Goal: Task Accomplishment & Management: Use online tool/utility

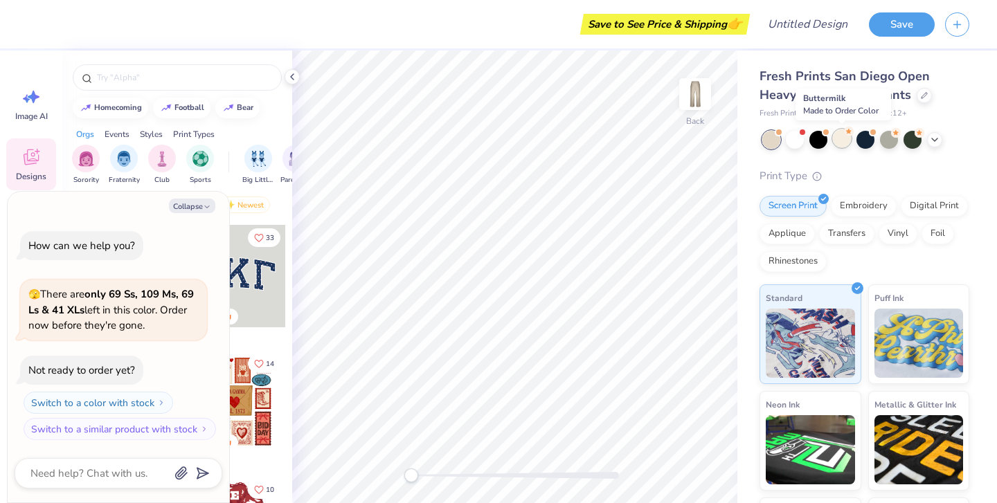
click at [843, 141] on div at bounding box center [842, 138] width 18 height 18
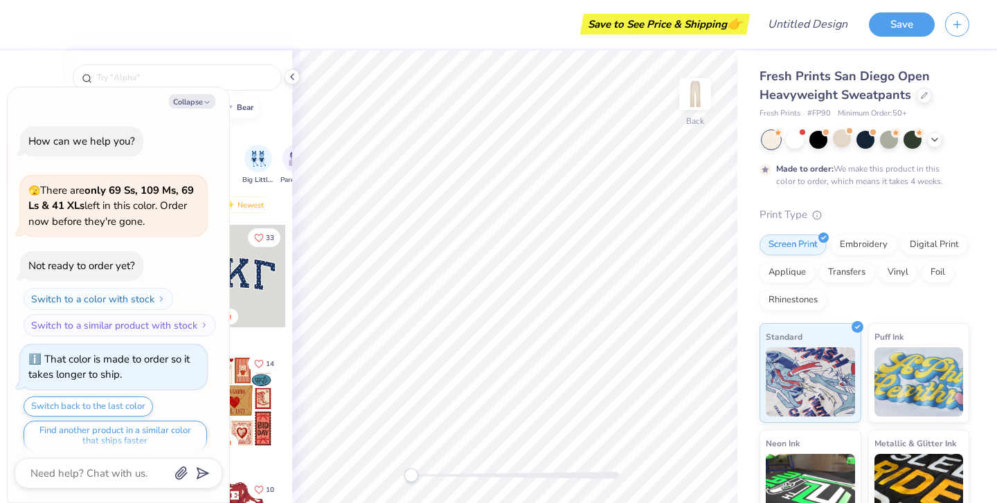
scroll to position [8, 0]
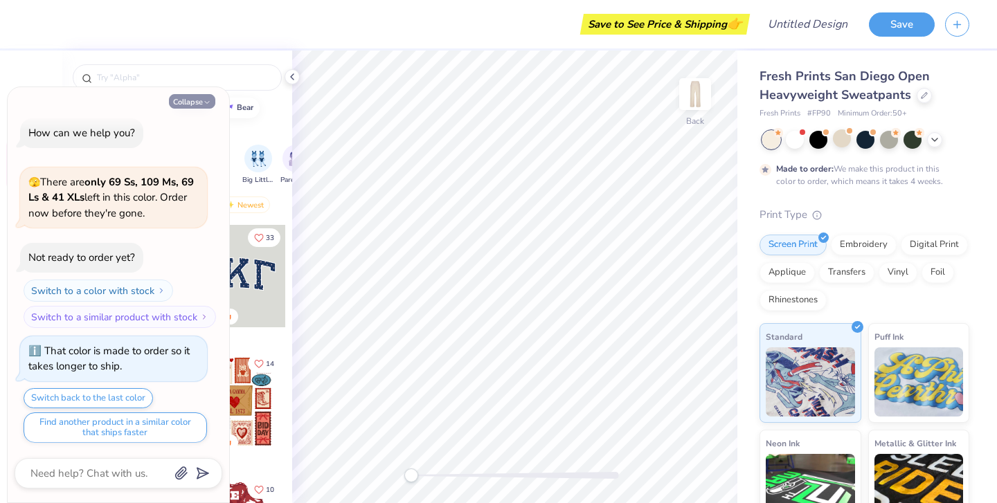
click at [209, 102] on polyline "button" at bounding box center [207, 103] width 4 height 2
type textarea "x"
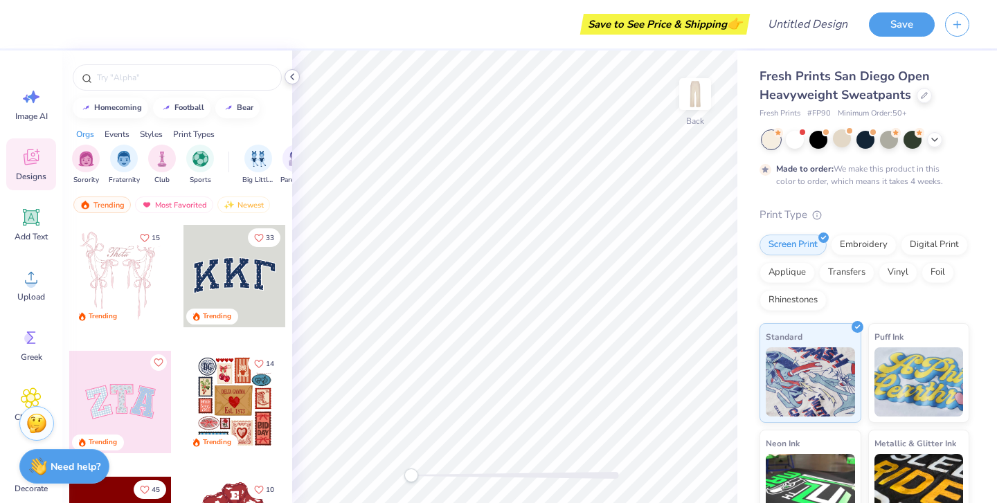
click at [296, 78] on icon at bounding box center [292, 76] width 11 height 11
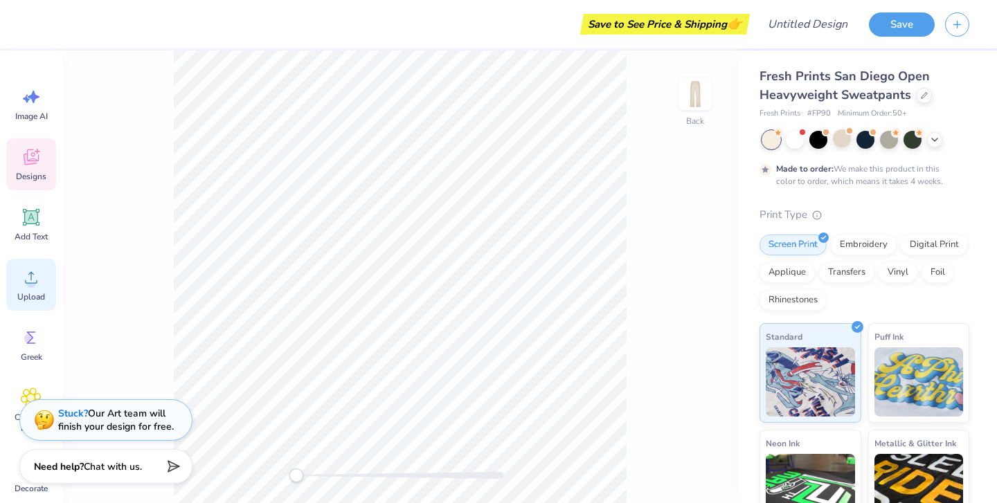
click at [27, 289] on div "Upload" at bounding box center [31, 285] width 50 height 52
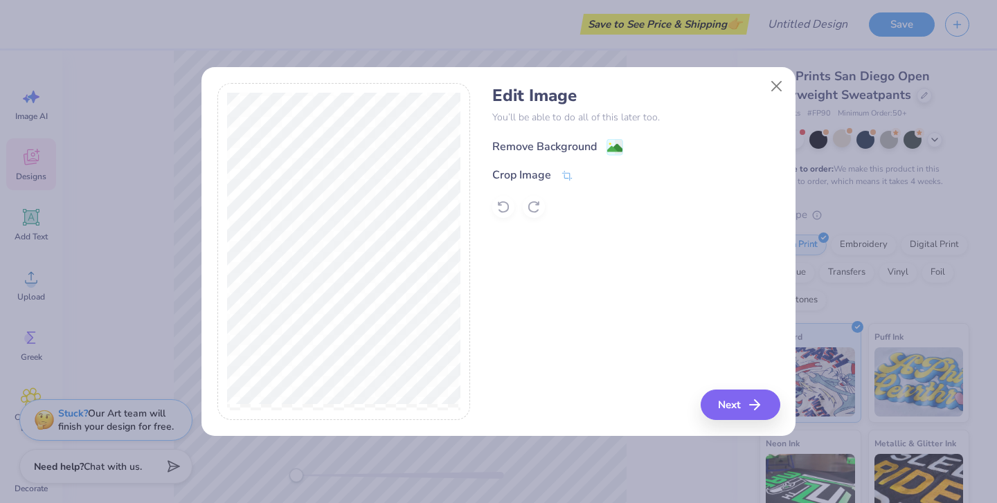
click at [608, 147] on image at bounding box center [614, 148] width 15 height 15
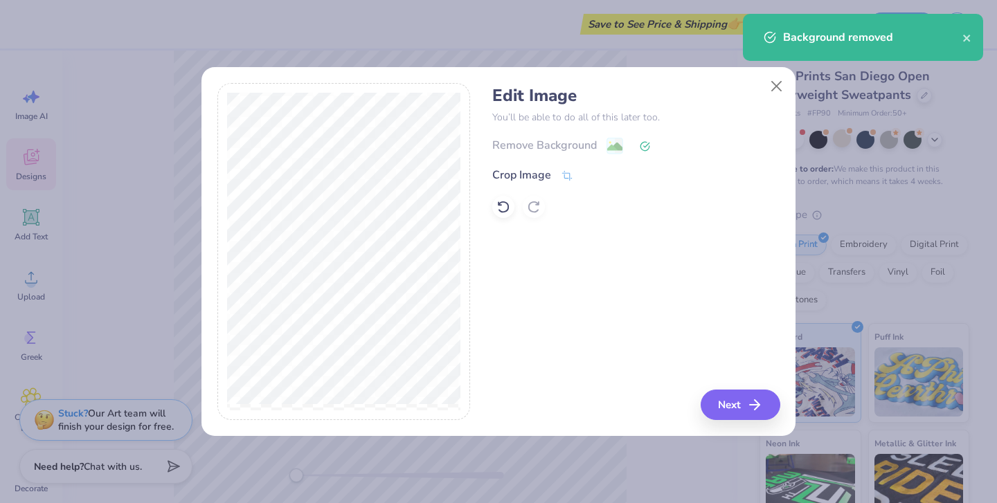
click at [563, 183] on div "Remove Background Crop Image" at bounding box center [635, 177] width 287 height 81
click at [566, 172] on icon at bounding box center [567, 177] width 12 height 12
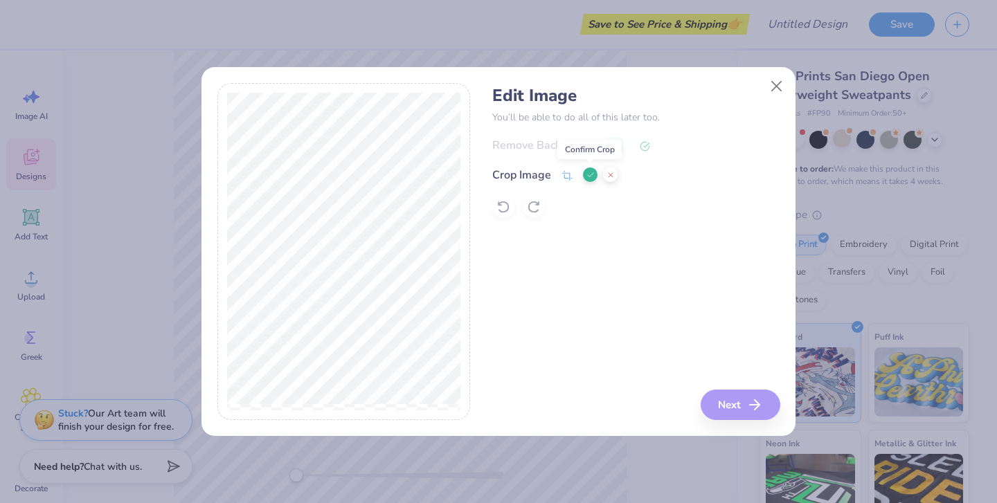
click at [589, 178] on icon at bounding box center [590, 175] width 8 height 8
click at [501, 209] on icon at bounding box center [503, 207] width 14 height 14
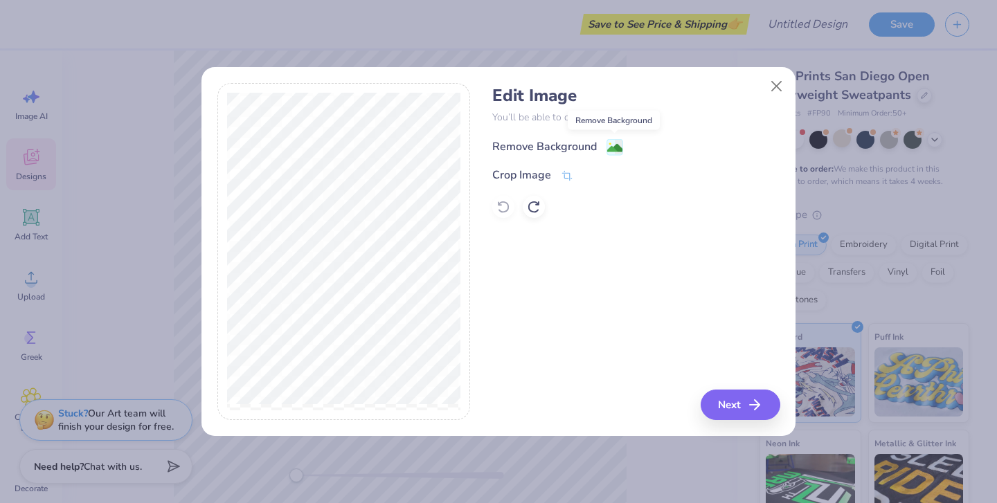
click at [613, 146] on image at bounding box center [614, 148] width 15 height 15
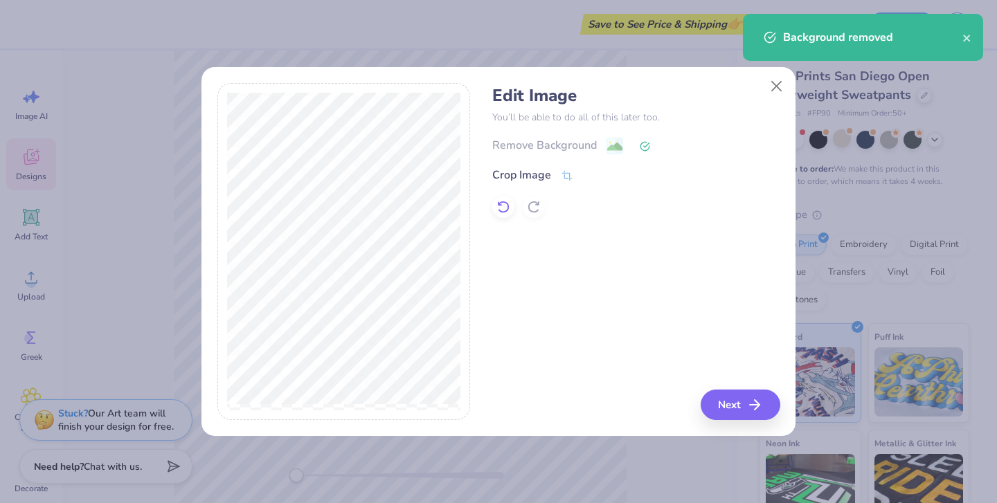
click at [505, 202] on icon at bounding box center [504, 207] width 12 height 12
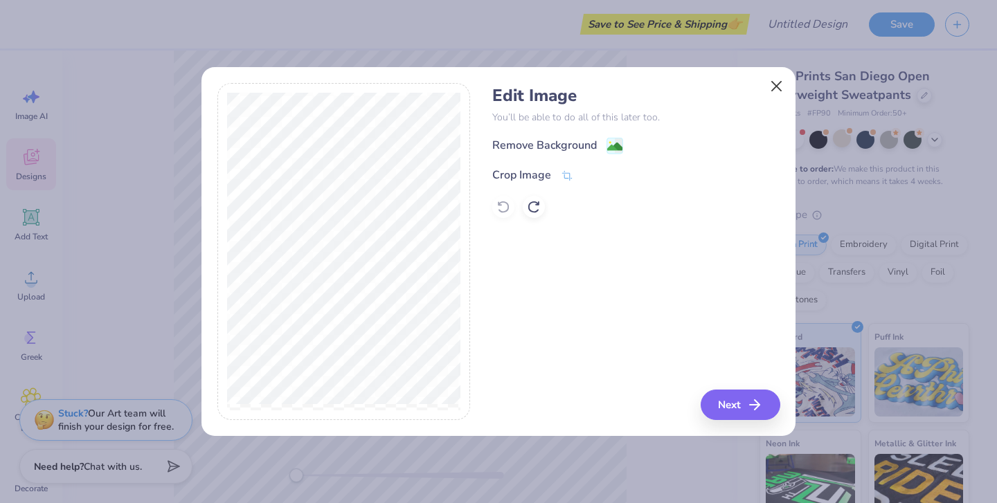
click at [775, 87] on button "Close" at bounding box center [776, 86] width 26 height 26
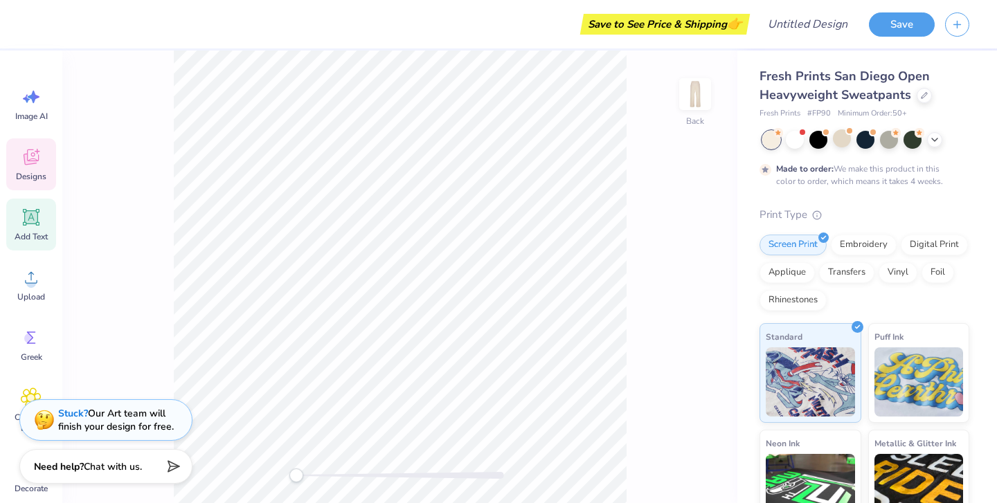
click at [34, 233] on span "Add Text" at bounding box center [31, 236] width 33 height 11
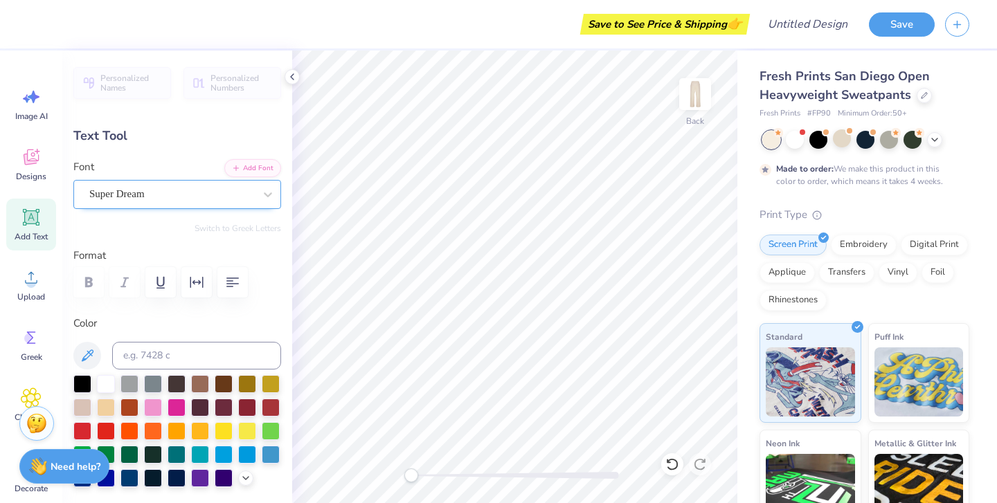
click at [217, 194] on div "Super Dream" at bounding box center [172, 193] width 168 height 21
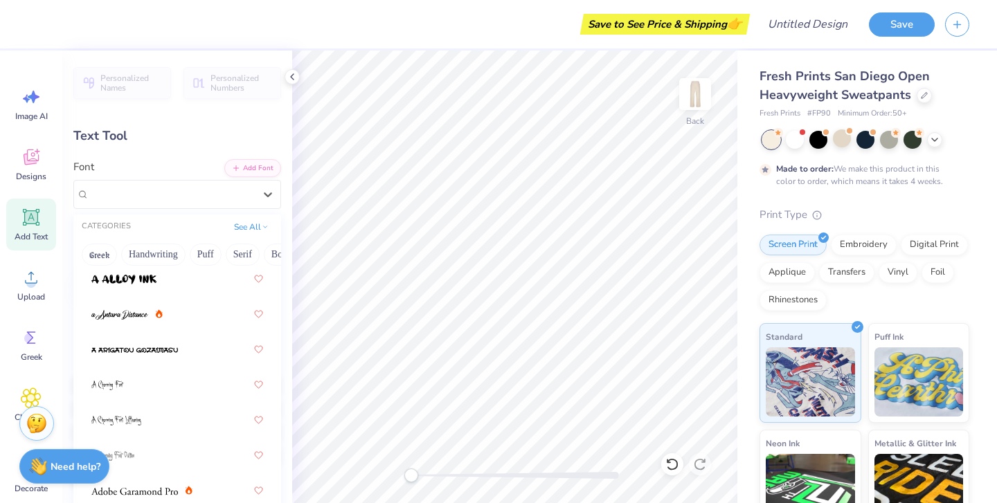
scroll to position [58, 0]
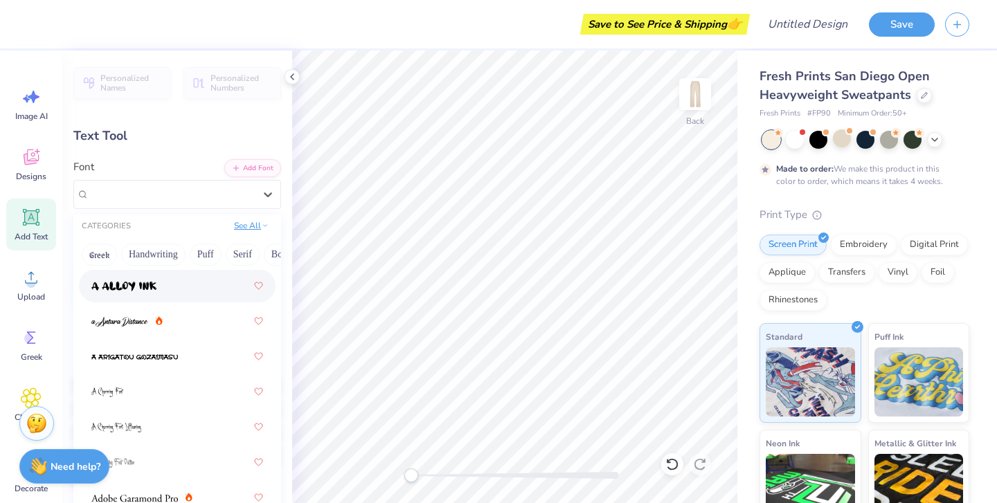
click at [245, 224] on button "See All" at bounding box center [251, 226] width 43 height 14
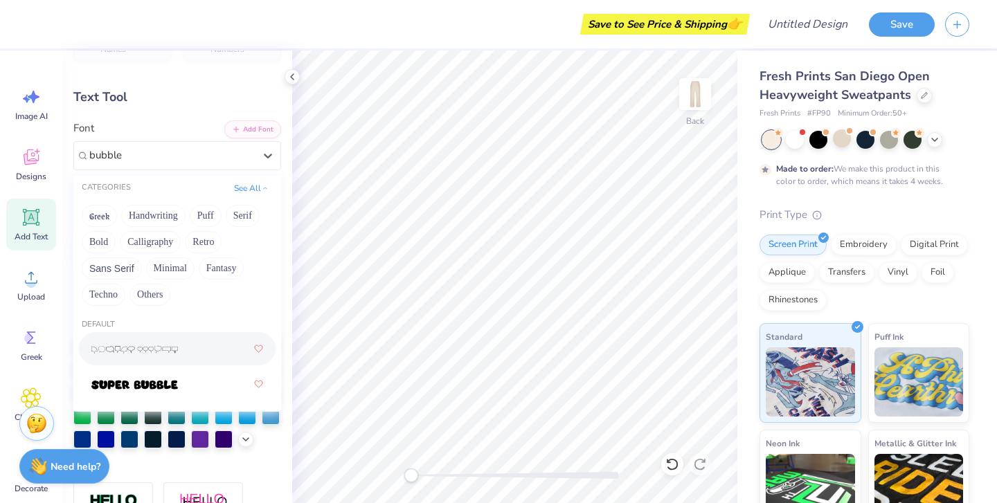
scroll to position [37, 0]
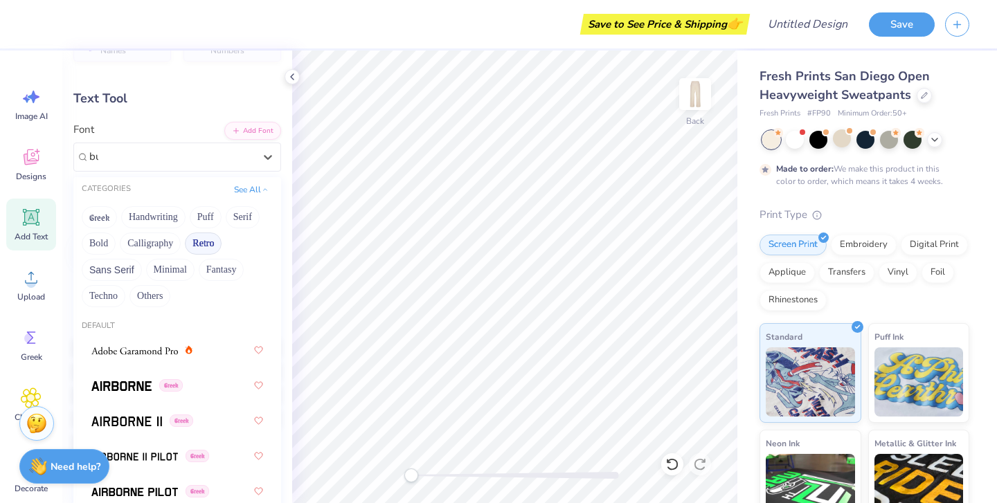
type input "b"
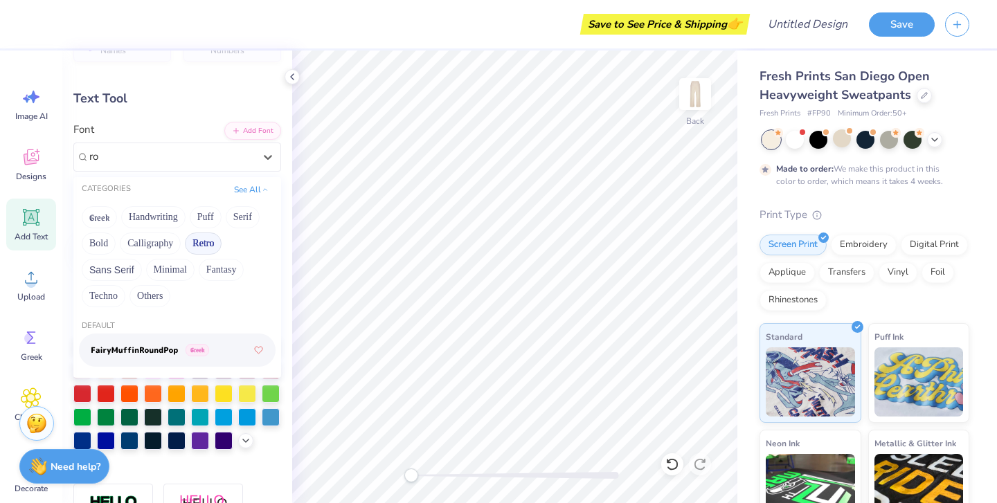
type input "r"
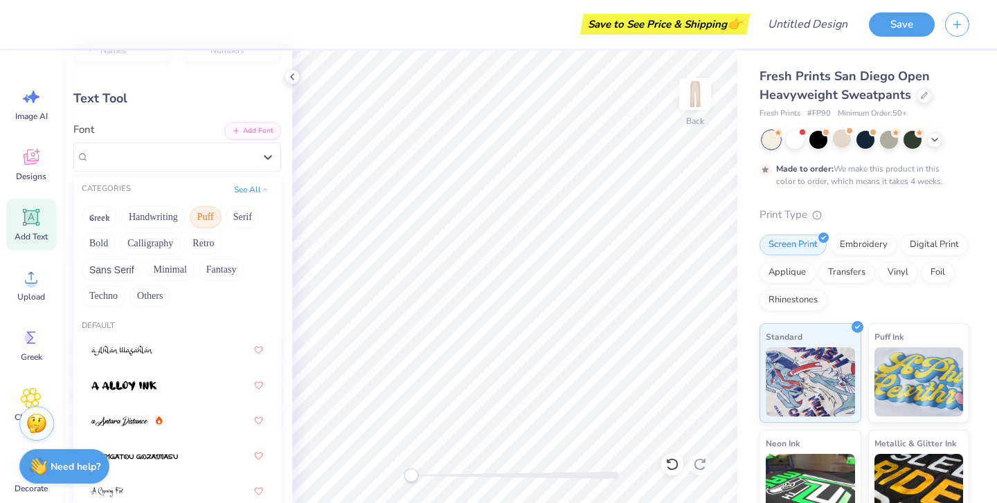
click at [212, 224] on button "Puff" at bounding box center [206, 217] width 32 height 22
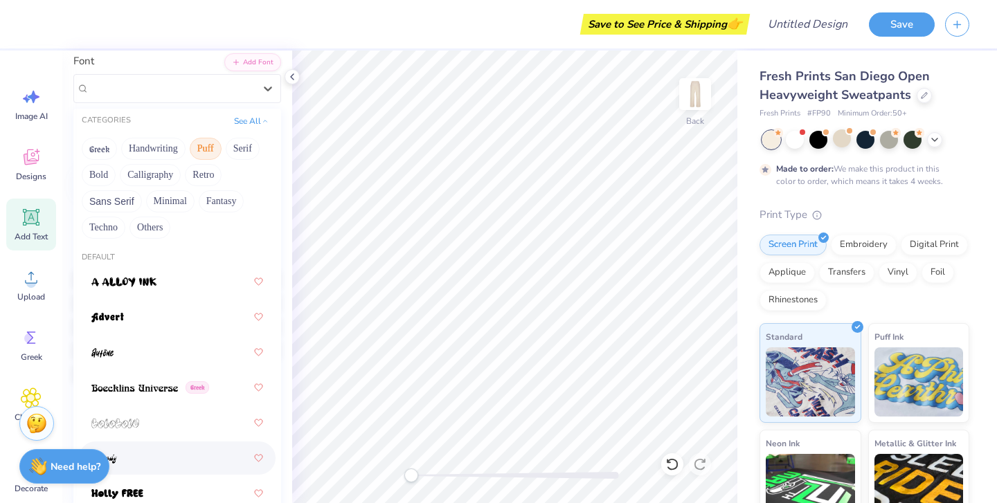
scroll to position [109, 0]
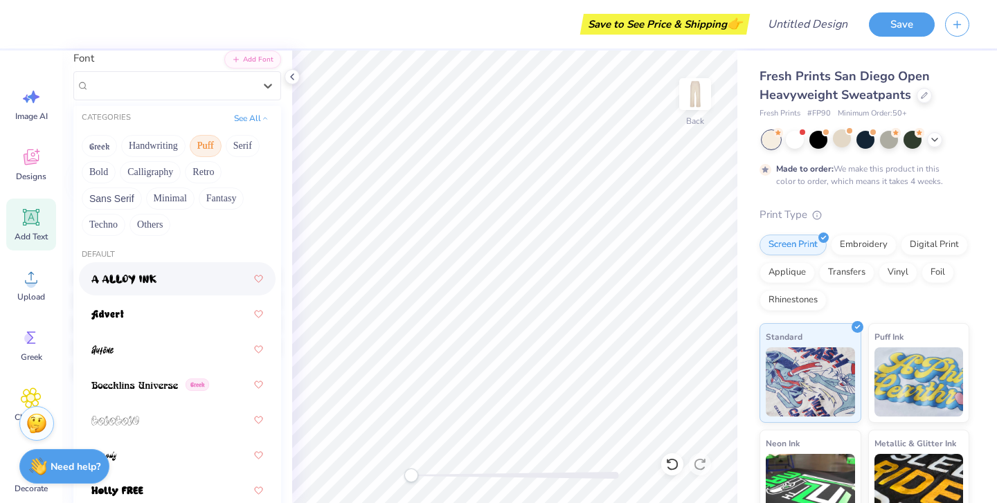
click at [163, 280] on div at bounding box center [177, 278] width 172 height 25
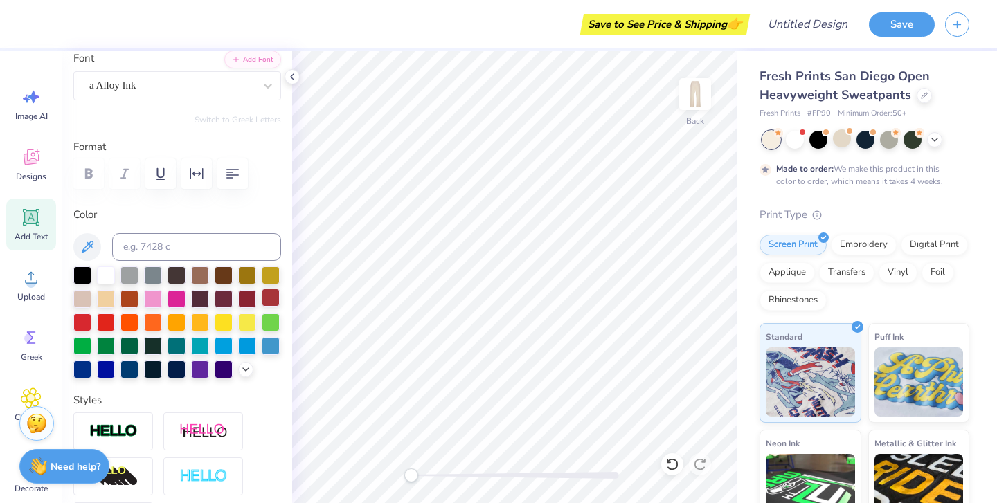
scroll to position [1, 1]
type textarea "SB PIPETTES"
click at [228, 170] on icon "button" at bounding box center [232, 173] width 17 height 17
click at [247, 300] on div at bounding box center [247, 298] width 18 height 18
click at [228, 84] on div "a Alloy Ink" at bounding box center [172, 85] width 168 height 21
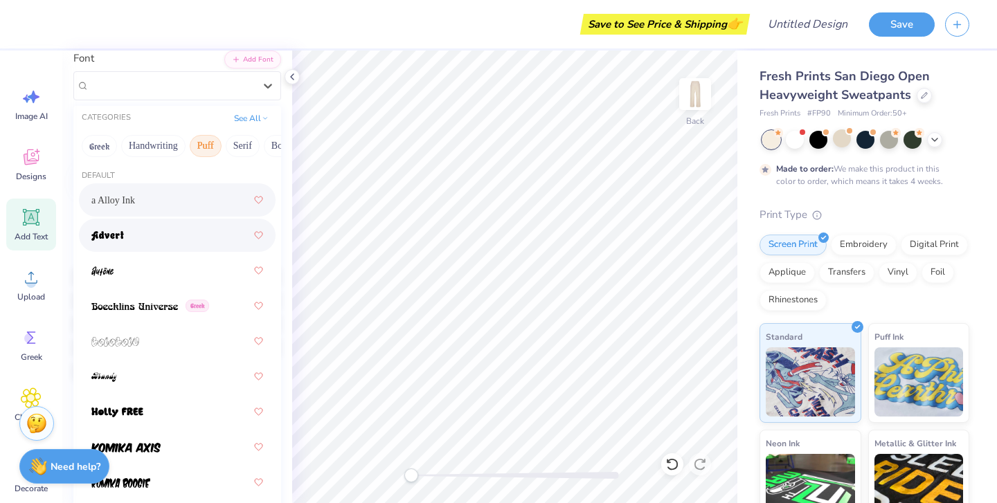
scroll to position [93, 0]
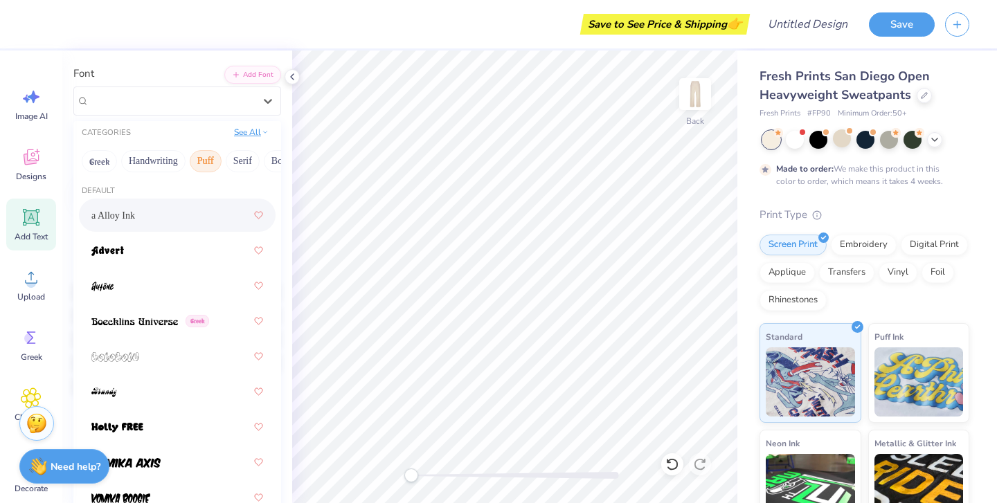
click at [239, 132] on button "See All" at bounding box center [251, 132] width 43 height 14
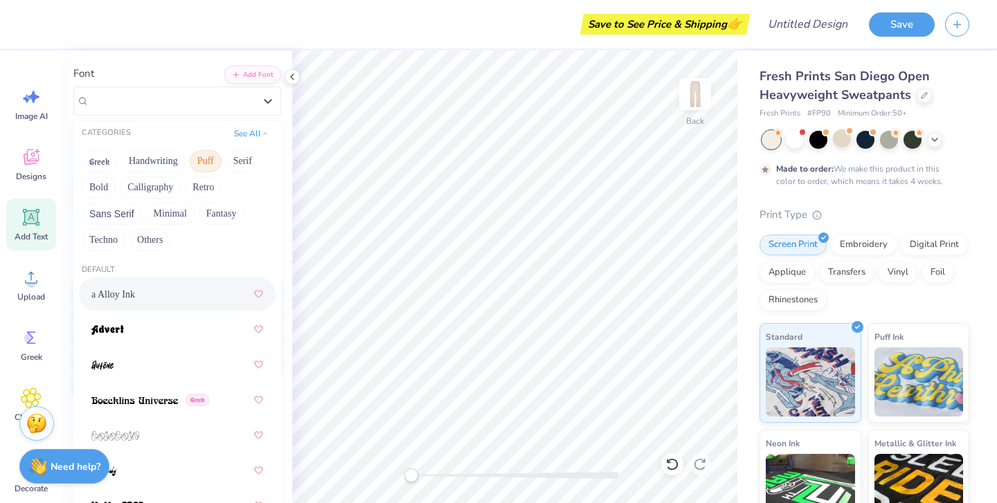
click at [207, 161] on button "Puff" at bounding box center [206, 161] width 32 height 22
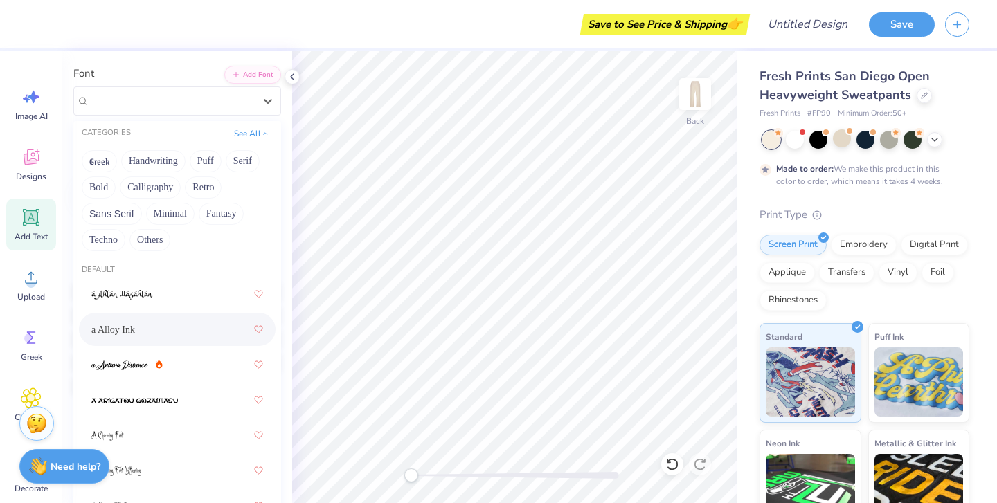
click at [221, 248] on div "Greek Handwriting Puff Serif Bold Calligraphy Retro Sans Serif Minimal Fantasy …" at bounding box center [177, 200] width 208 height 109
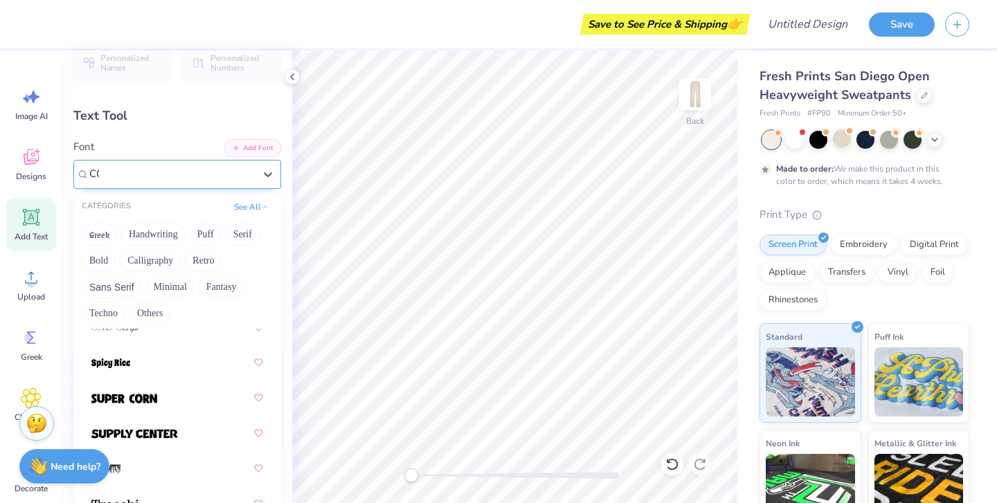
scroll to position [0, 0]
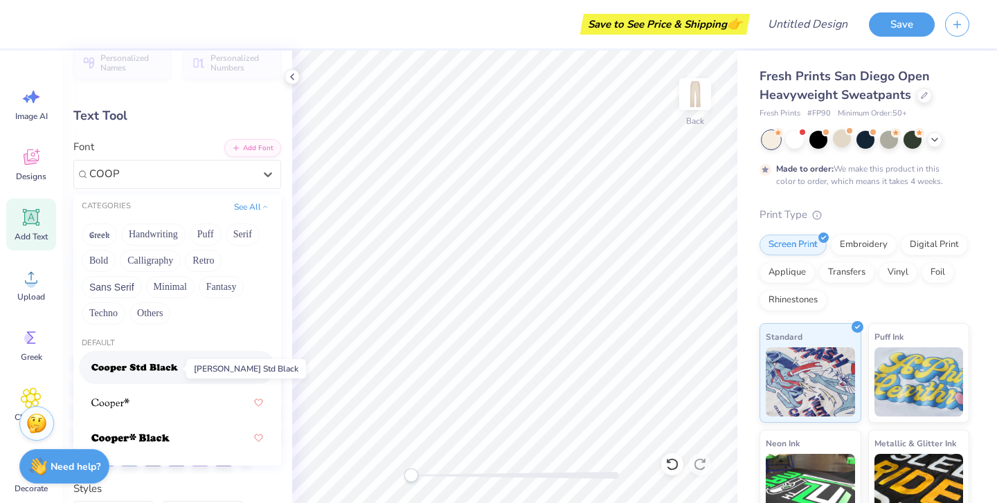
click at [145, 363] on span at bounding box center [134, 368] width 87 height 15
type input "COOP"
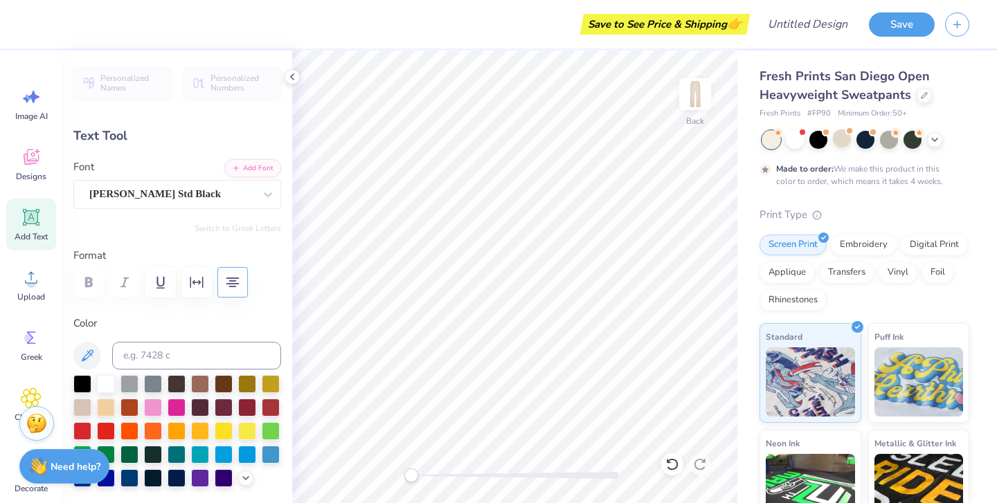
click at [203, 215] on div "Personalized Names Personalized Numbers Text Tool Add Font Font [PERSON_NAME] S…" at bounding box center [177, 277] width 230 height 453
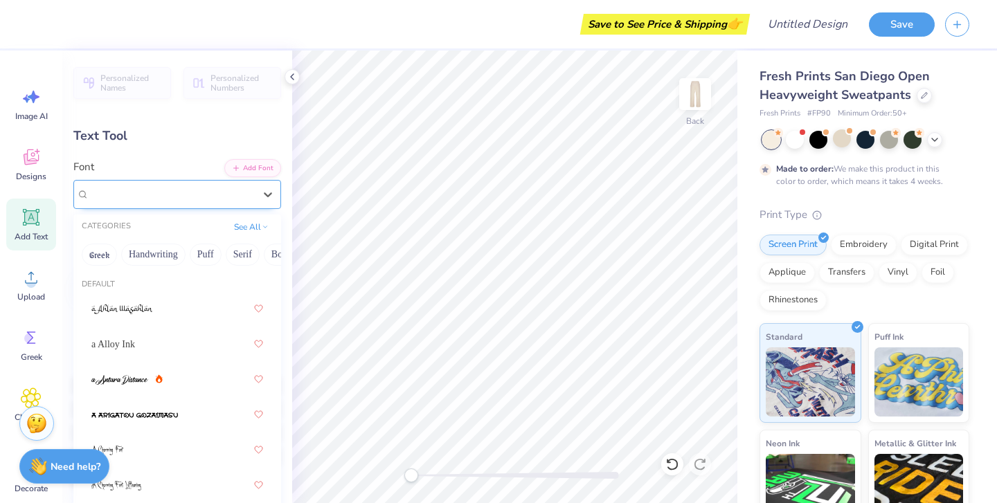
click at [203, 186] on div "[PERSON_NAME] Std Black" at bounding box center [172, 193] width 168 height 21
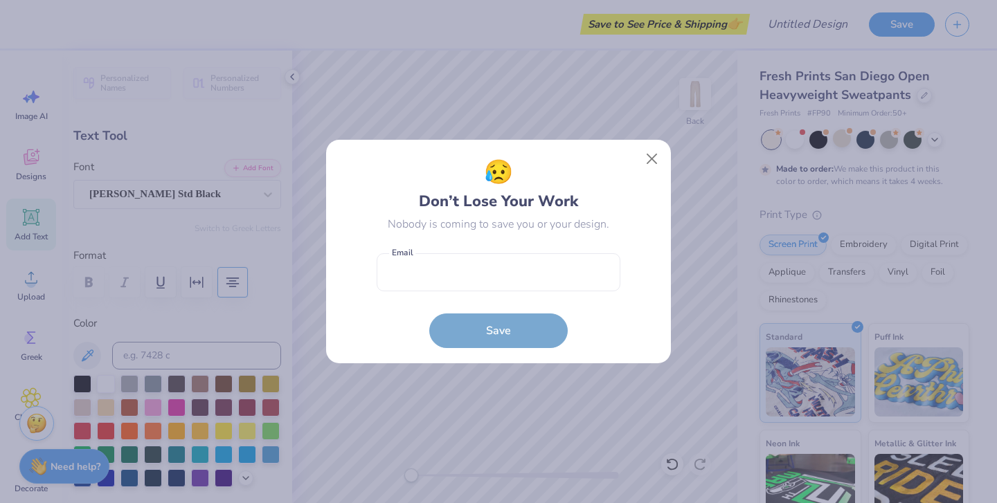
drag, startPoint x: 652, startPoint y: 150, endPoint x: 215, endPoint y: 198, distance: 439.4
click at [652, 151] on button "Close" at bounding box center [652, 159] width 26 height 26
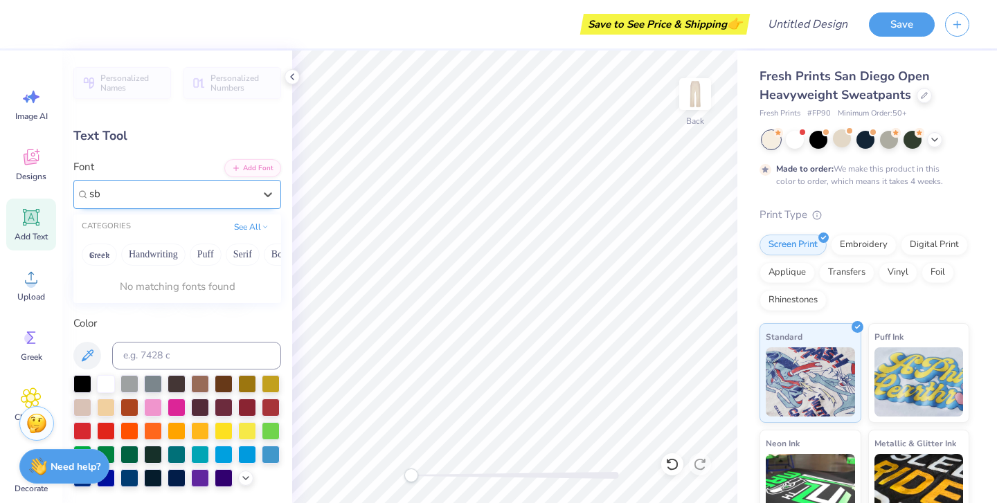
type input "s"
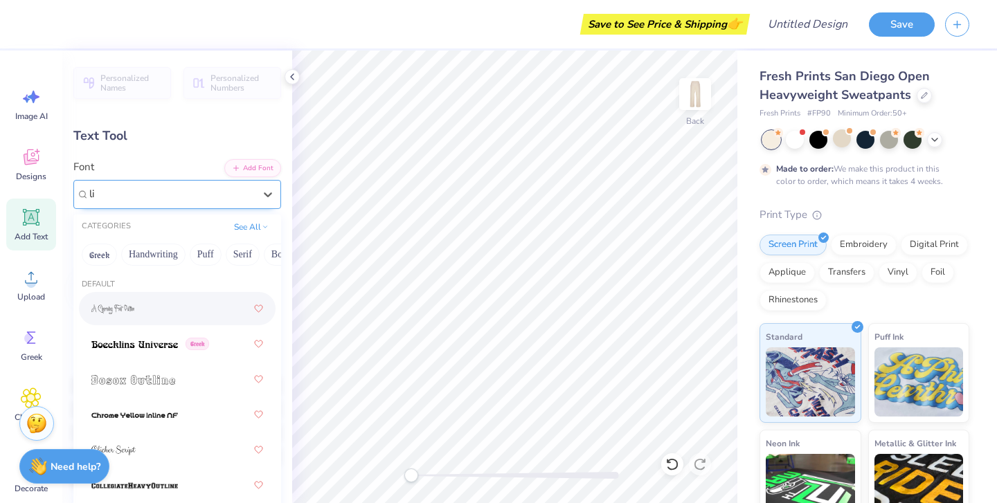
type input "l"
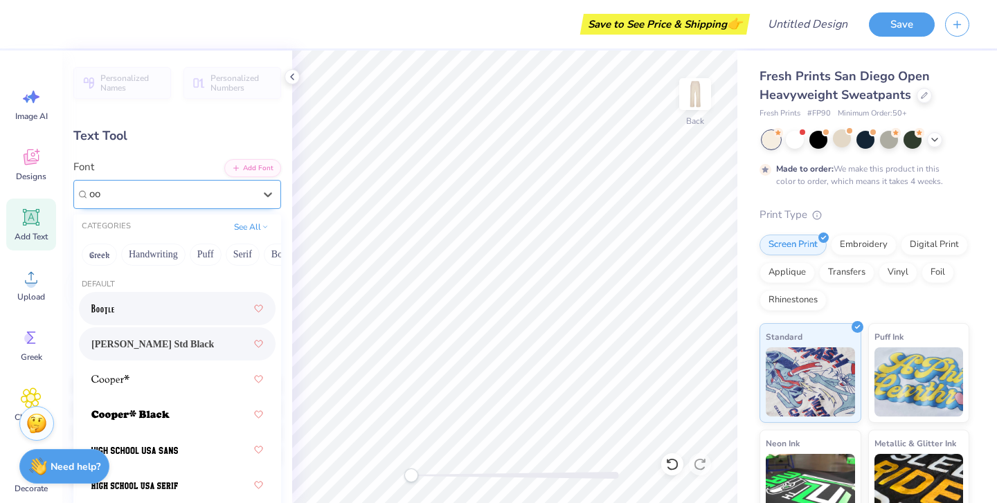
type input "o"
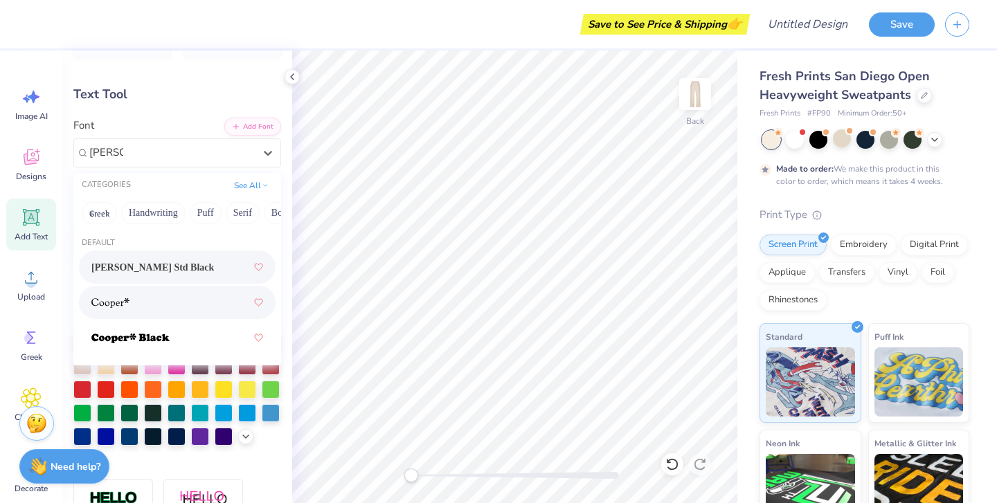
scroll to position [48, 0]
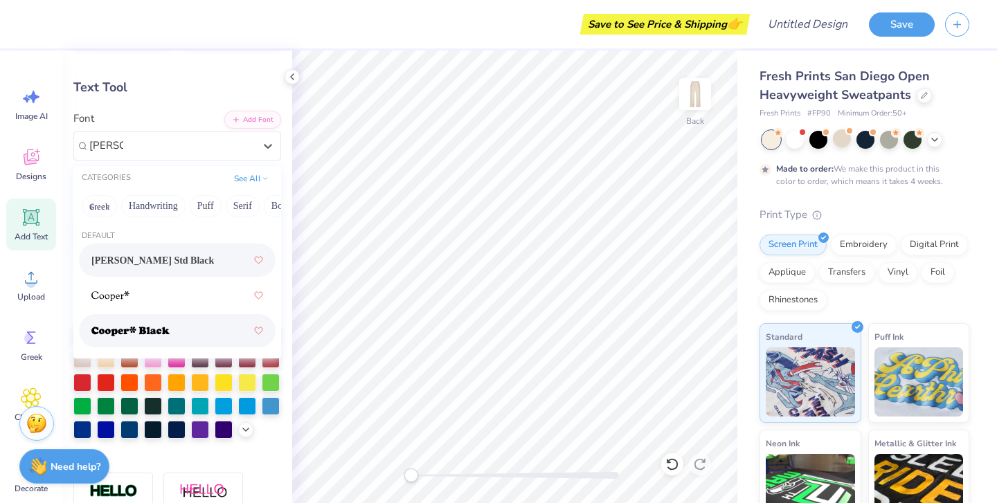
click at [181, 331] on div at bounding box center [177, 330] width 172 height 25
type input "[PERSON_NAME]"
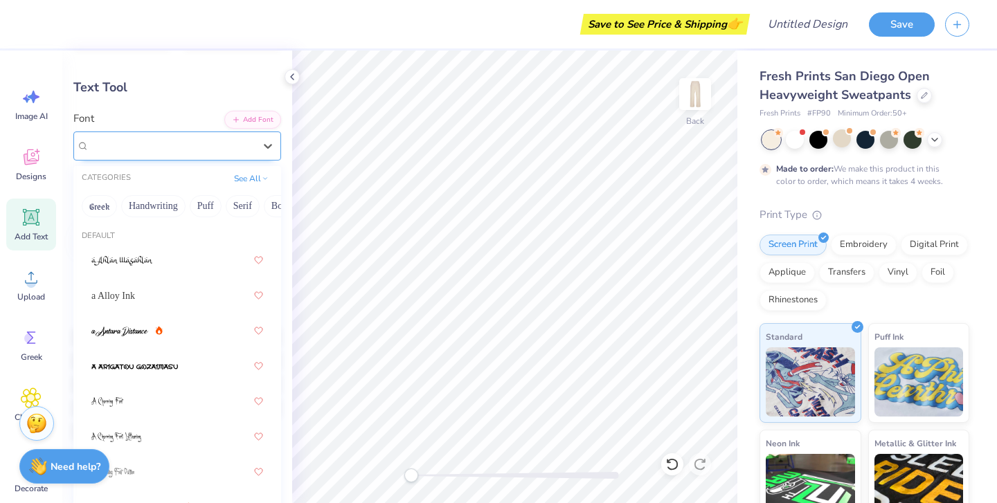
click at [211, 150] on span "[PERSON_NAME]* Black (Black)" at bounding box center [166, 146] width 154 height 16
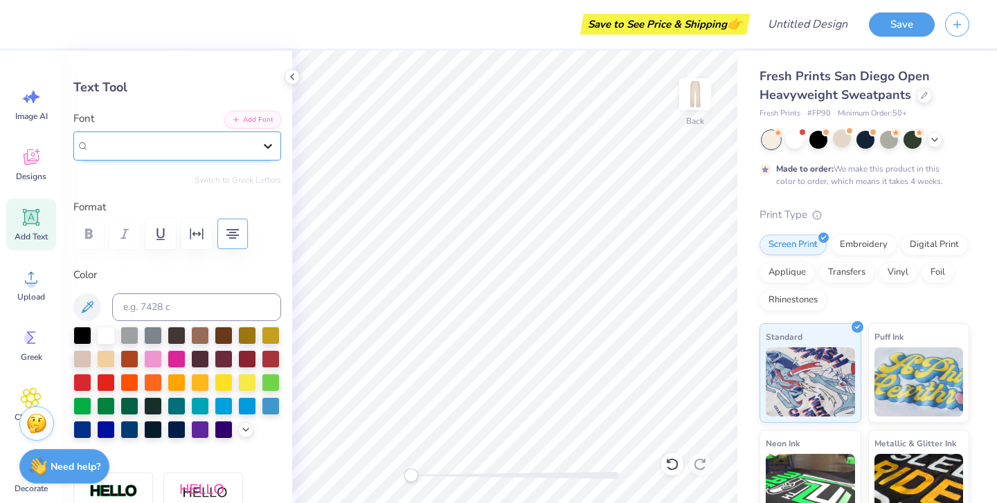
click at [255, 151] on div at bounding box center [267, 146] width 25 height 25
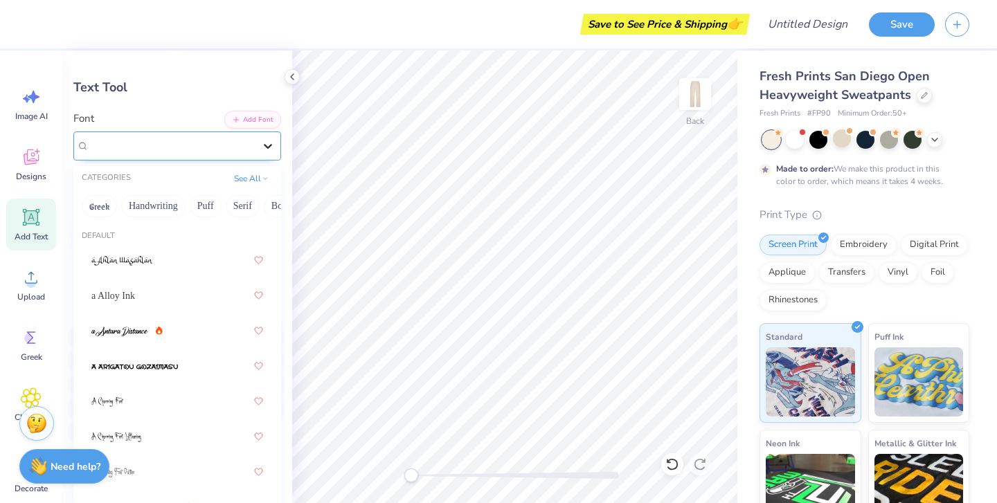
click at [255, 151] on div at bounding box center [267, 146] width 25 height 25
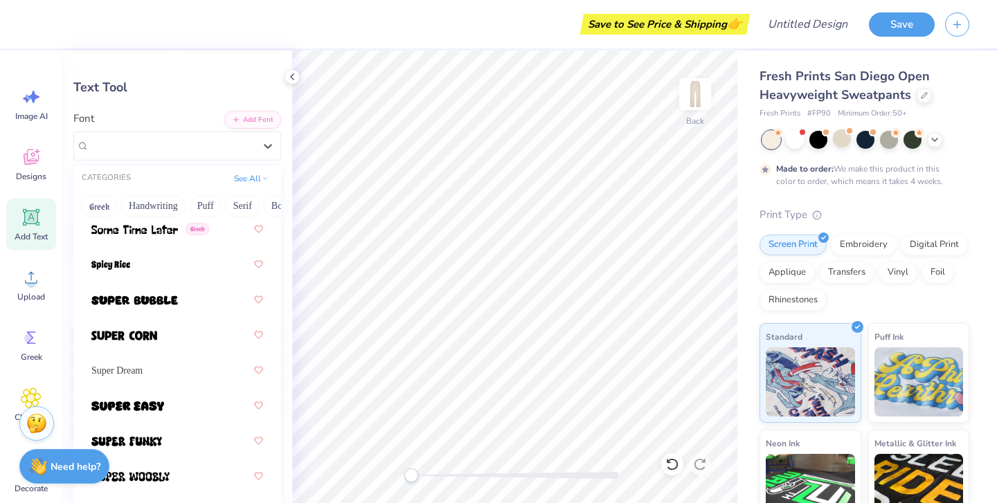
scroll to position [9490, 0]
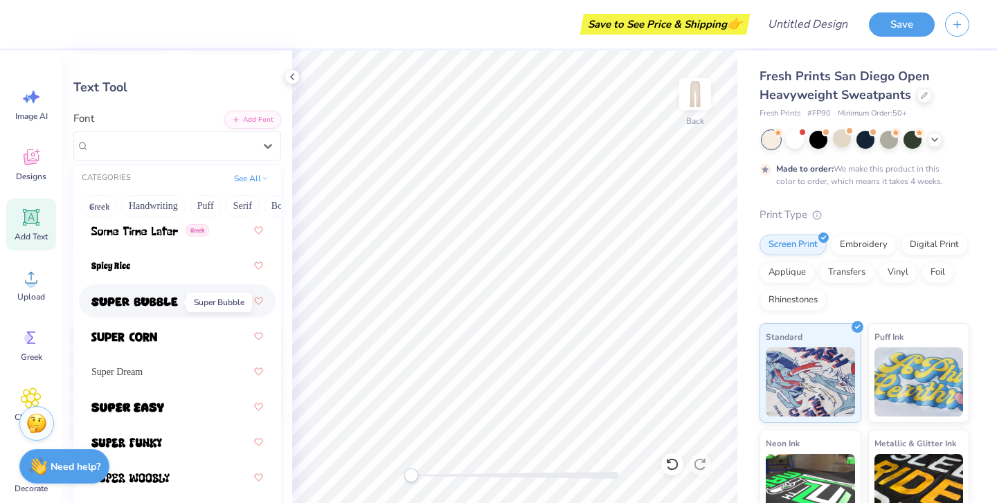
click at [161, 302] on img at bounding box center [134, 302] width 87 height 10
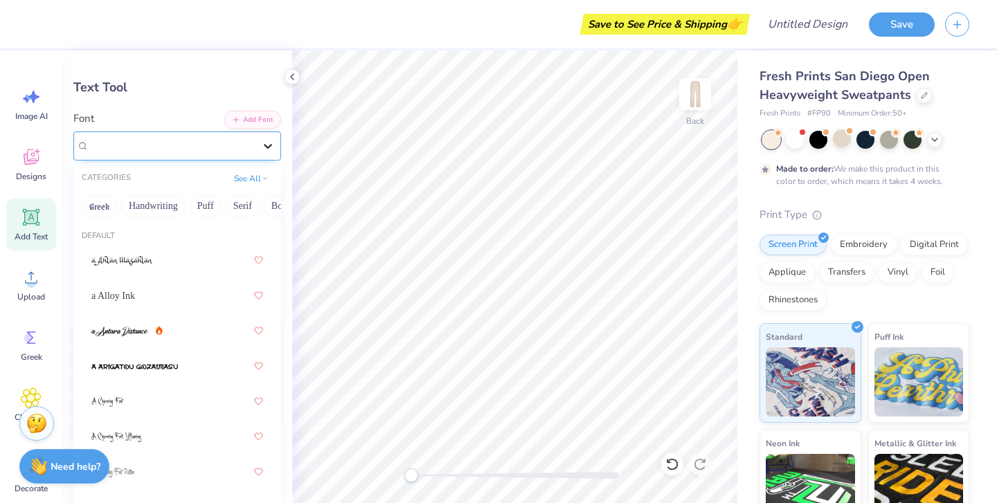
click at [266, 145] on icon at bounding box center [268, 146] width 8 height 5
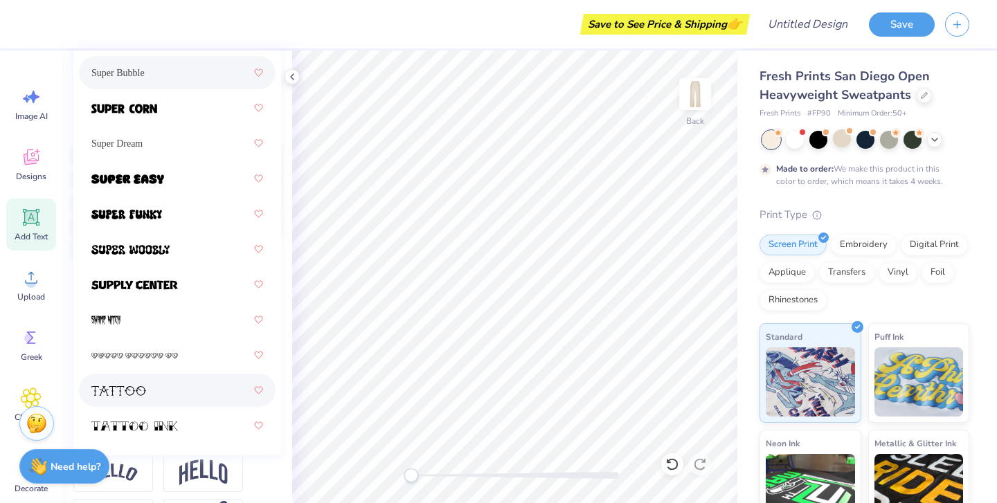
scroll to position [9540, 0]
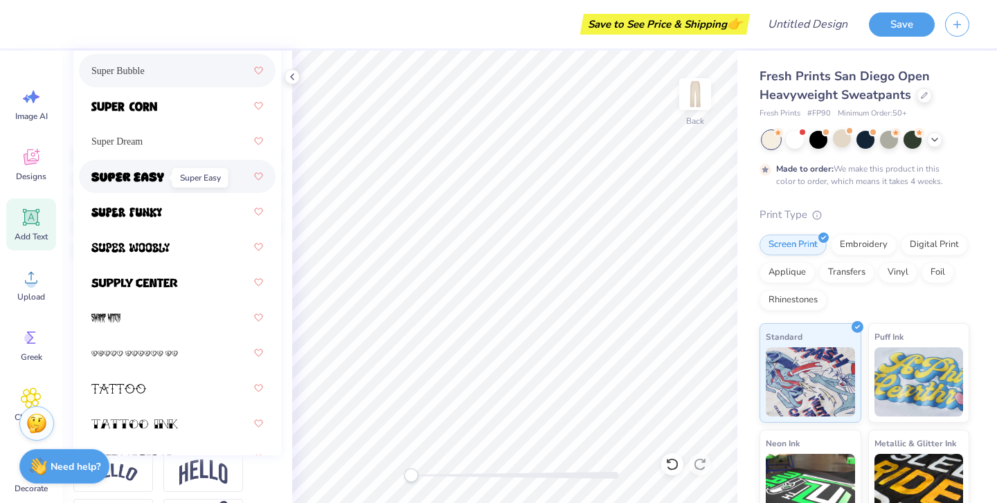
click at [159, 179] on img at bounding box center [127, 177] width 73 height 10
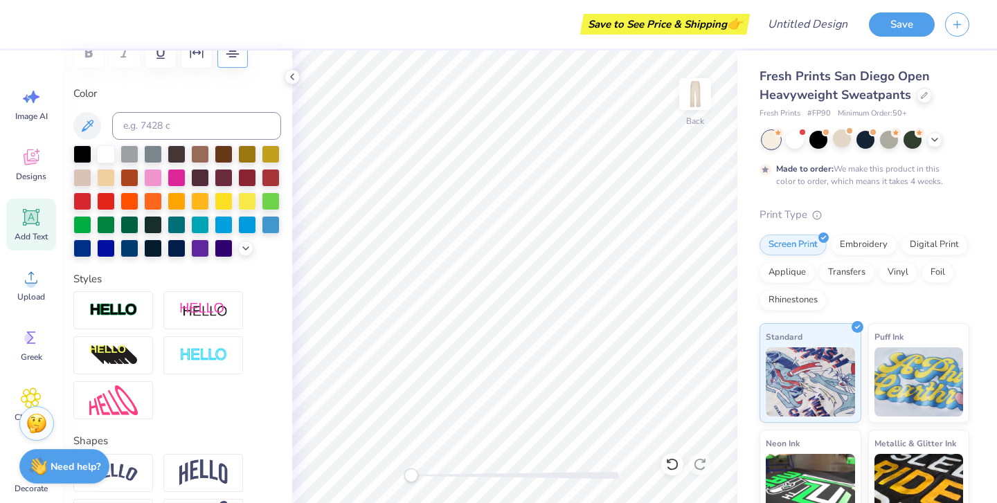
type input "8.72"
type input "3.75"
type input "25.12"
type input "9.21"
type input "3.97"
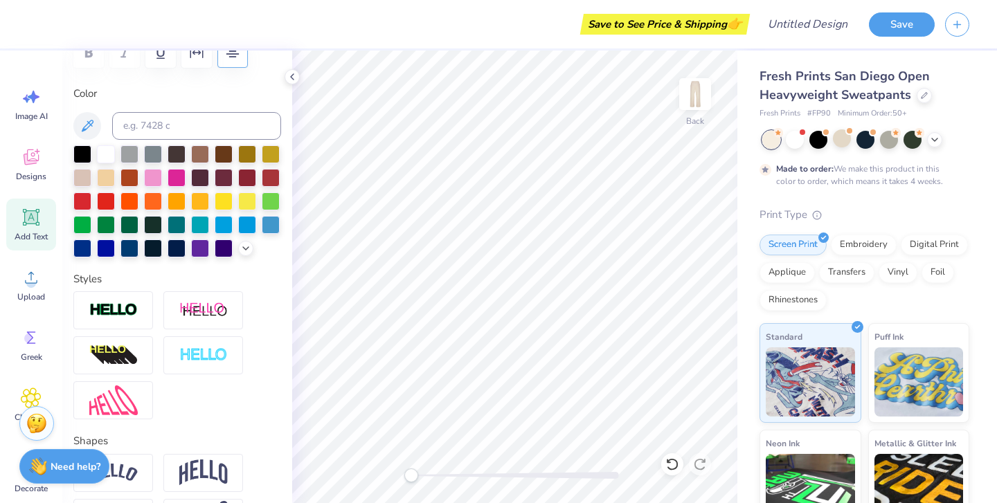
type input "6.55"
click at [20, 285] on div "Upload" at bounding box center [31, 285] width 50 height 52
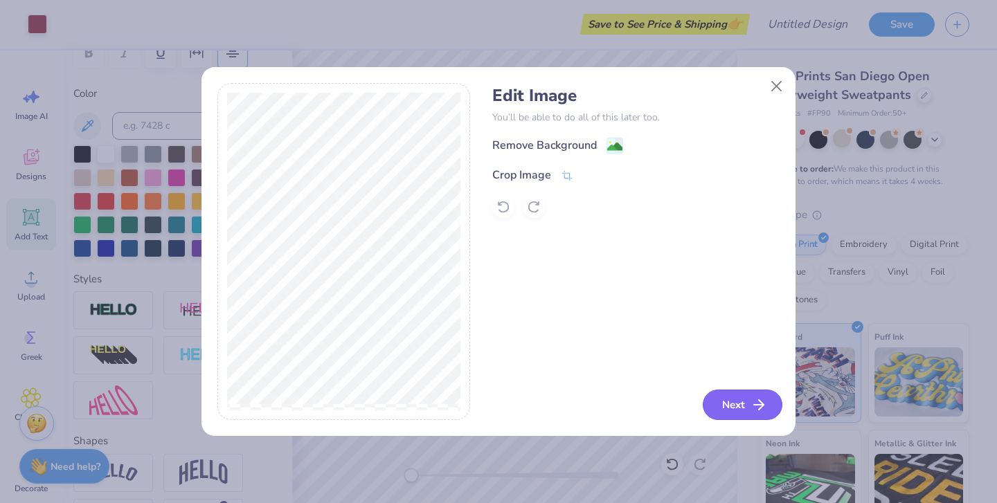
click at [746, 410] on button "Next" at bounding box center [743, 405] width 80 height 30
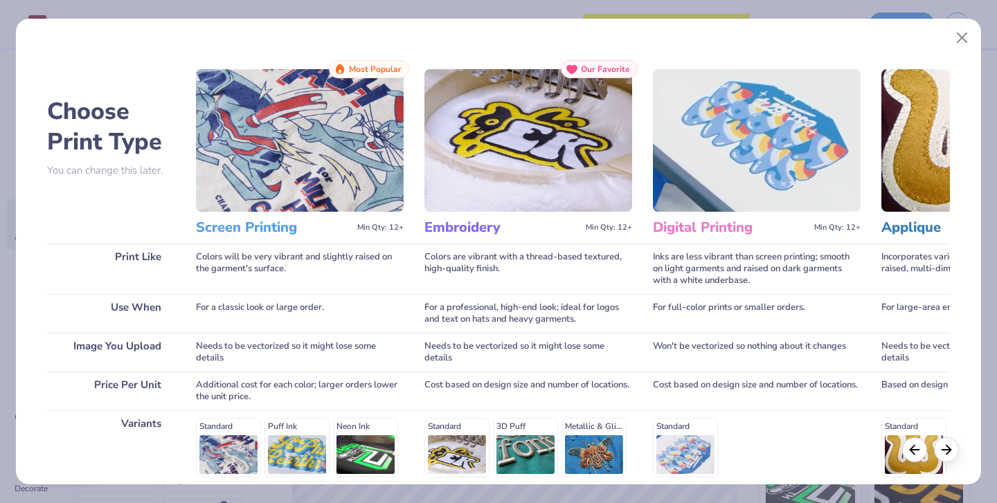
click at [296, 200] on img at bounding box center [300, 140] width 208 height 143
drag, startPoint x: 265, startPoint y: 229, endPoint x: 253, endPoint y: 402, distance: 173.5
click at [265, 229] on h3 "Screen Printing" at bounding box center [274, 228] width 156 height 18
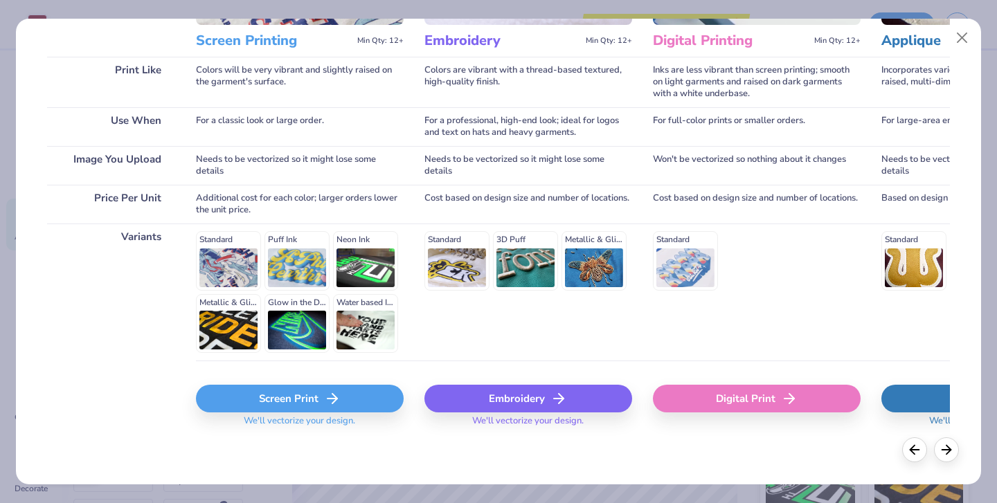
scroll to position [186, 0]
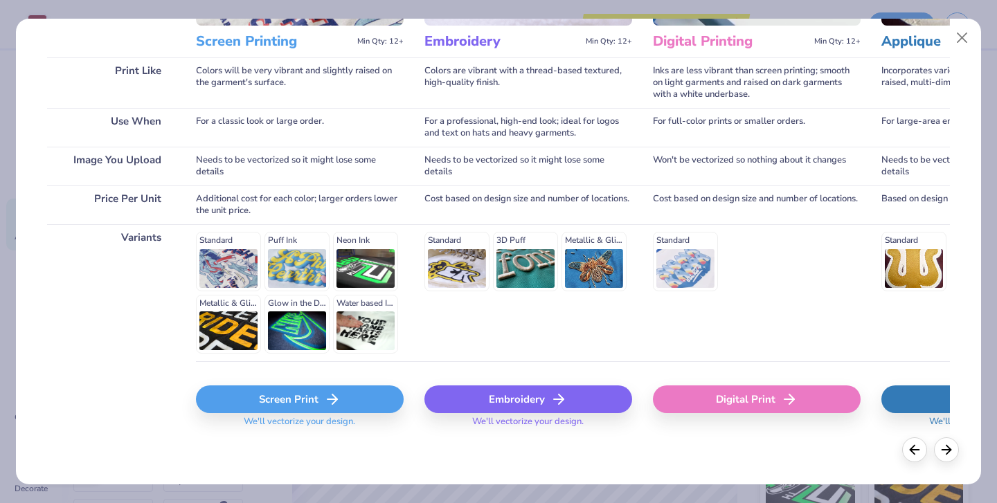
click at [298, 406] on div "Screen Print" at bounding box center [300, 400] width 208 height 28
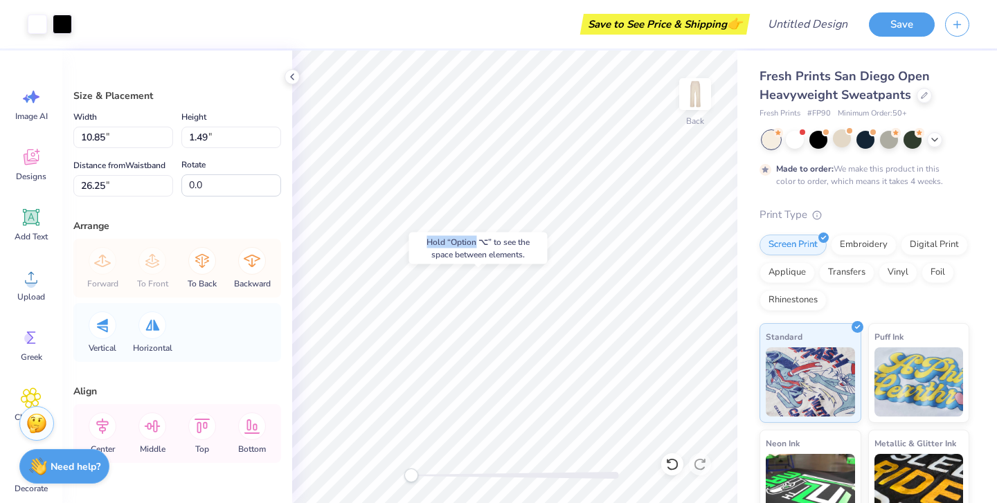
drag, startPoint x: 478, startPoint y: 265, endPoint x: 475, endPoint y: 245, distance: 20.3
click at [475, 245] on div "Hold “Option ⌥” to see the space between elements." at bounding box center [478, 248] width 147 height 40
type input "90.9"
type textarea "x"
type input "1.66"
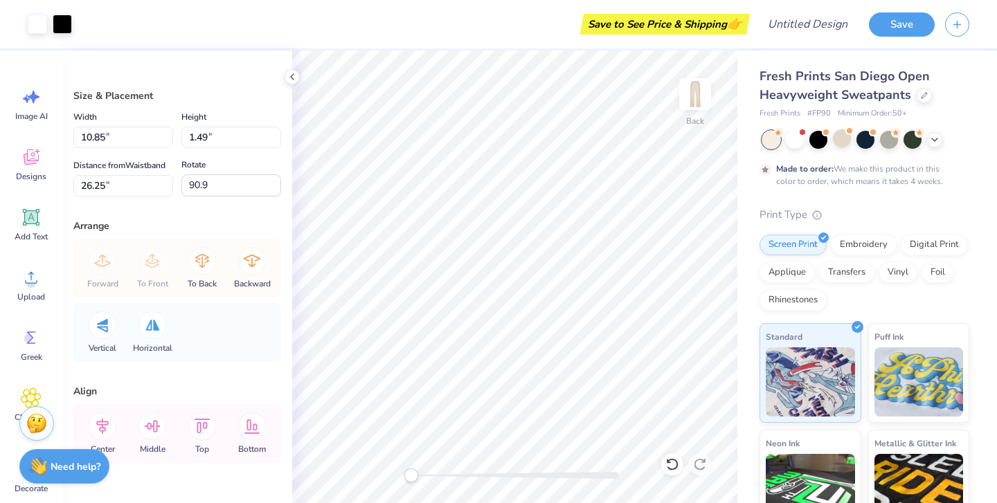
type input "10.86"
type input "16.14"
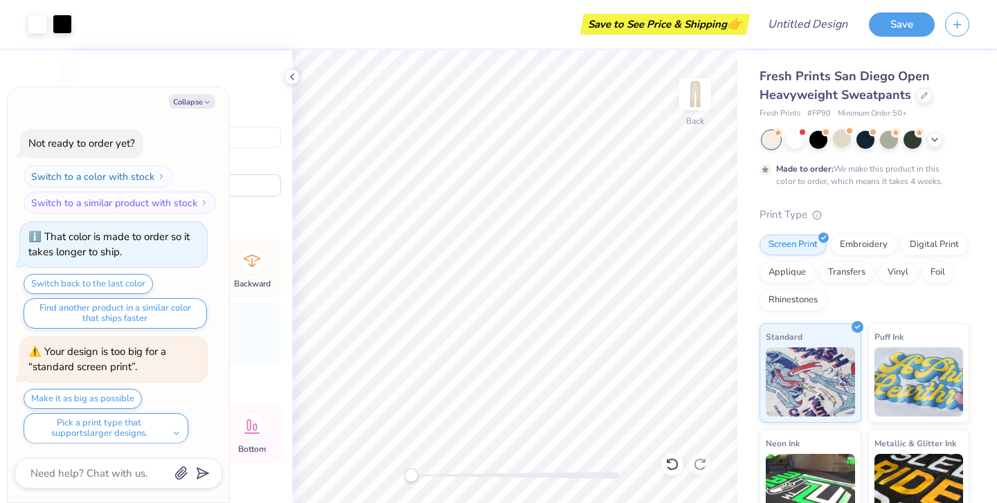
scroll to position [237, 0]
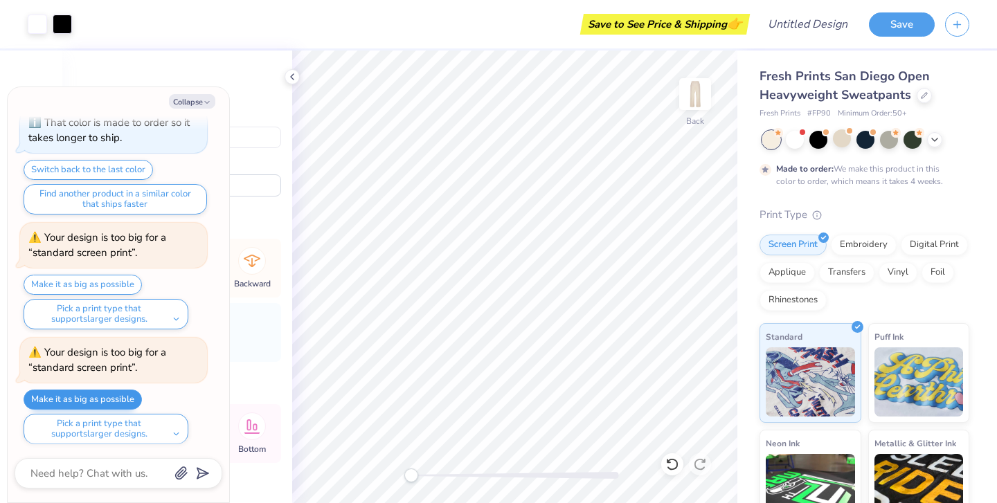
click at [127, 396] on button "Make it as big as possible" at bounding box center [83, 400] width 118 height 20
type textarea "x"
type input "2.74"
type input "18.00"
type input "16.09"
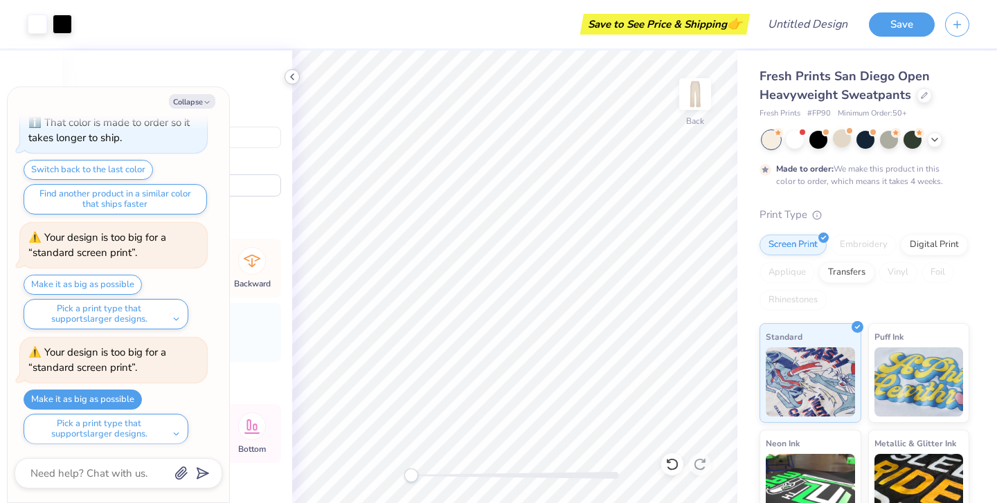
click at [296, 76] on icon at bounding box center [292, 76] width 11 height 11
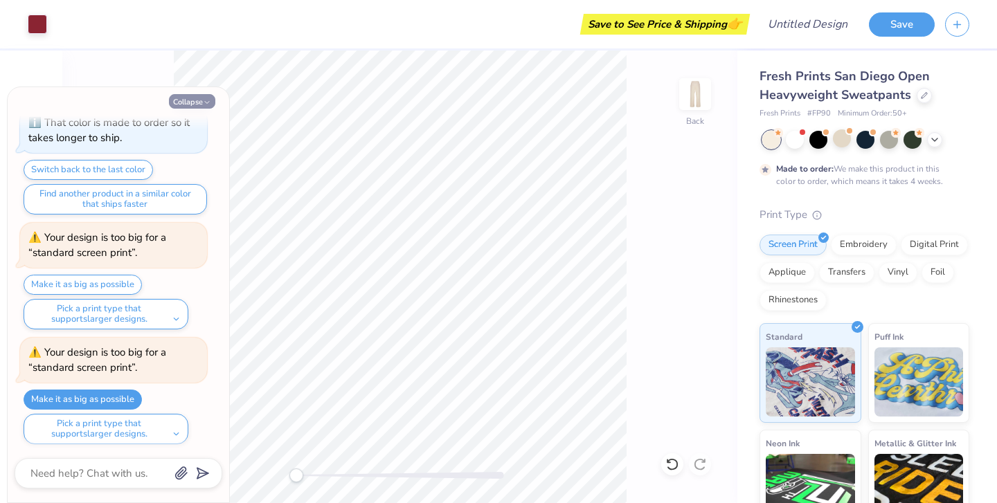
click at [199, 108] on button "Collapse" at bounding box center [192, 101] width 46 height 15
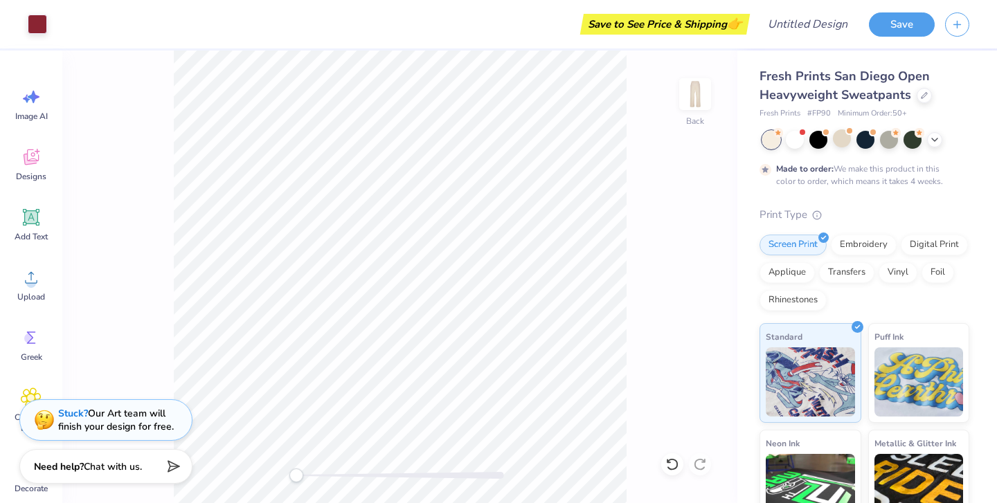
type textarea "x"
